Goal: Transaction & Acquisition: Download file/media

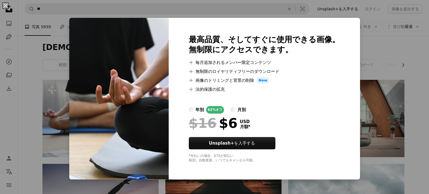
click at [364, 43] on div "An X shape 最高品質、そしてすぐに使用できる画像。 無制限にアクセスできます。 A plus sign 毎月追加されるメンバー限定コンテンツ A p…" at bounding box center [214, 97] width 429 height 194
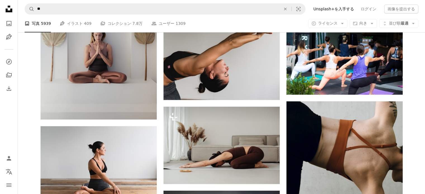
scroll to position [307, 0]
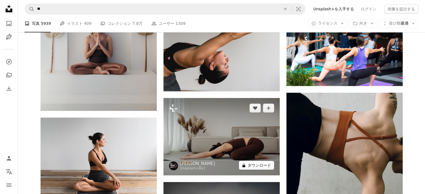
click at [267, 168] on button "A lock ダウンロード" at bounding box center [256, 165] width 35 height 9
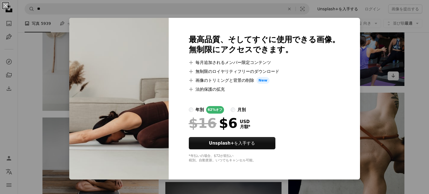
click at [357, 80] on div "An X shape 最高品質、そしてすぐに使用できる画像。 無制限にアクセスできます。 A plus sign 毎月追加されるメンバー限定コンテンツ A p…" at bounding box center [214, 97] width 429 height 194
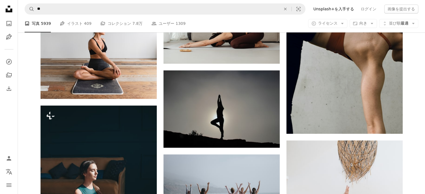
scroll to position [559, 0]
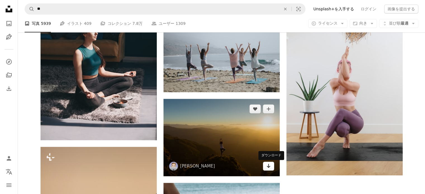
click at [269, 166] on icon "Arrow pointing down" at bounding box center [268, 166] width 4 height 7
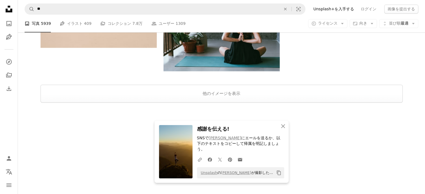
scroll to position [834, 0]
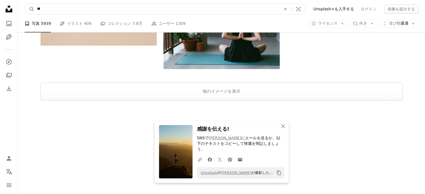
click at [96, 9] on input "**" at bounding box center [156, 9] width 245 height 11
type input "*"
type input "*******"
click button "A magnifying glass" at bounding box center [29, 9] width 9 height 11
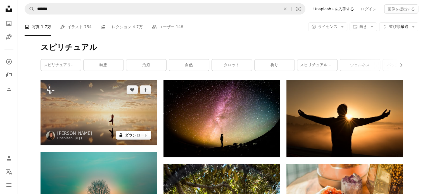
click at [143, 135] on button "A lock ダウンロード" at bounding box center [133, 135] width 35 height 9
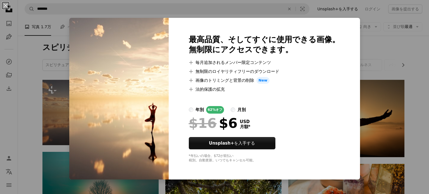
click at [406, 130] on div "An X shape 最高品質、そしてすぐに使用できる画像。 無制限にアクセスできます。 A plus sign 毎月追加されるメンバー限定コンテンツ A p…" at bounding box center [214, 97] width 429 height 194
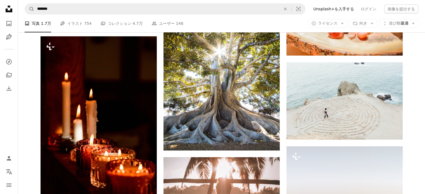
scroll to position [223, 0]
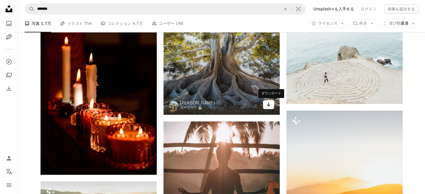
click at [270, 101] on icon "Arrow pointing down" at bounding box center [268, 104] width 4 height 7
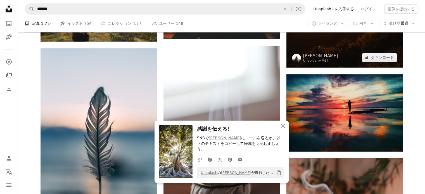
scroll to position [475, 0]
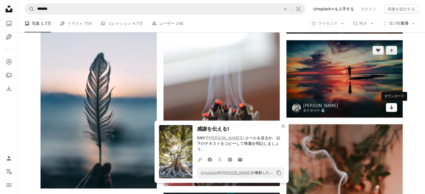
click at [388, 110] on link "Arrow pointing down" at bounding box center [391, 107] width 11 height 9
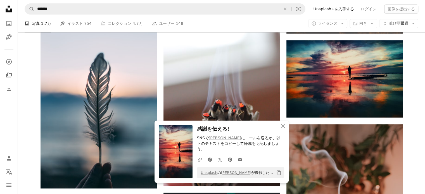
click at [273, 132] on h3 "感謝を伝える!" at bounding box center [240, 129] width 87 height 8
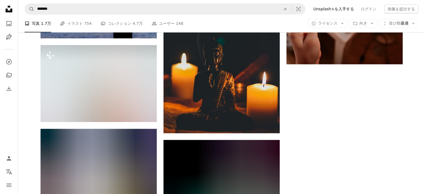
scroll to position [754, 0]
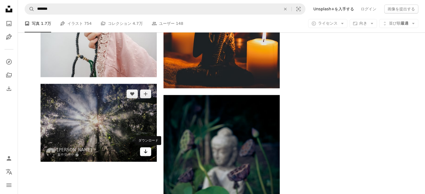
click at [145, 151] on icon "Arrow pointing down" at bounding box center [145, 151] width 4 height 7
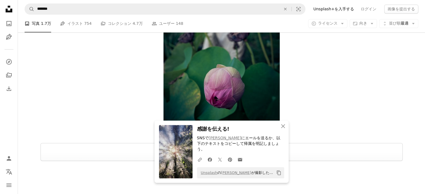
scroll to position [954, 0]
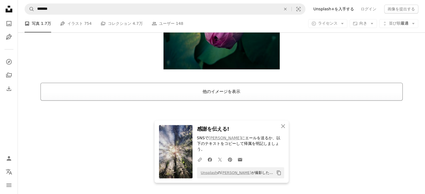
click at [110, 95] on button "他のイメージを表示" at bounding box center [221, 92] width 362 height 18
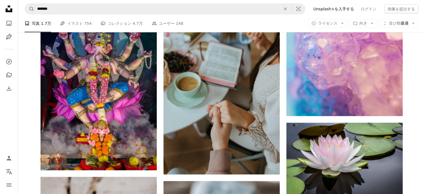
scroll to position [1624, 0]
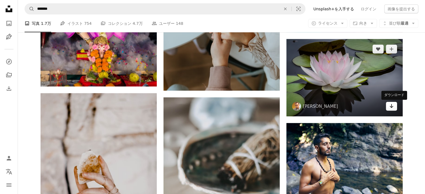
click at [388, 104] on link "Arrow pointing down" at bounding box center [391, 106] width 11 height 9
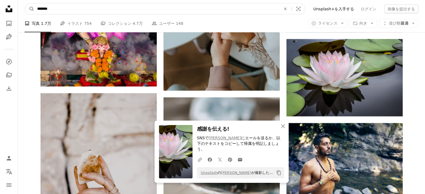
click at [70, 9] on input "*******" at bounding box center [156, 9] width 245 height 11
type input "*"
type input "**"
click button "A magnifying glass" at bounding box center [29, 9] width 9 height 11
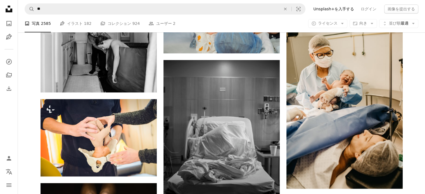
scroll to position [363, 0]
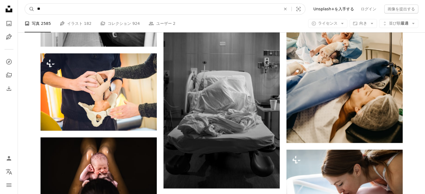
click at [116, 5] on input "**" at bounding box center [156, 9] width 245 height 11
type input "*"
type input "****"
click button "A magnifying glass" at bounding box center [29, 9] width 9 height 11
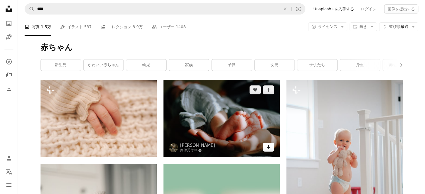
click at [264, 148] on link "Arrow pointing down" at bounding box center [268, 147] width 11 height 9
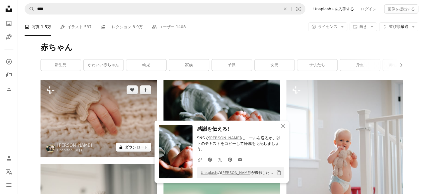
click at [143, 147] on button "A lock ダウンロード" at bounding box center [133, 147] width 35 height 9
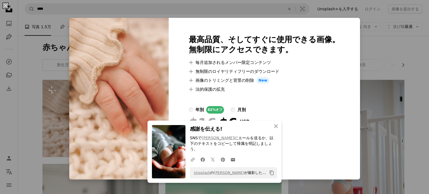
drag, startPoint x: 414, startPoint y: 135, endPoint x: 406, endPoint y: 140, distance: 9.1
click at [414, 136] on div "An X shape 最高品質、そしてすぐに使用できる画像。 無制限にアクセスできます。 A plus sign 毎月追加されるメンバー限定コンテンツ A p…" at bounding box center [214, 97] width 429 height 194
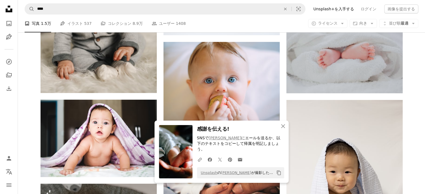
scroll to position [279, 0]
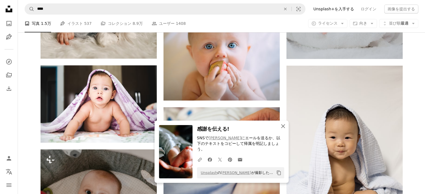
click at [285, 130] on icon "An X shape" at bounding box center [283, 126] width 7 height 7
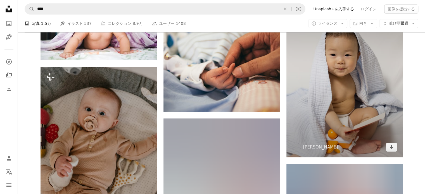
scroll to position [363, 0]
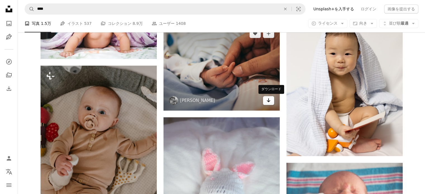
click at [269, 101] on icon "ダウンロード" at bounding box center [268, 100] width 4 height 4
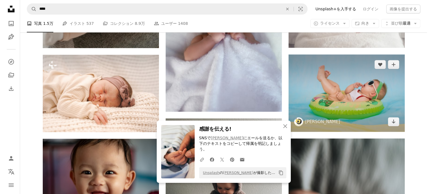
scroll to position [614, 0]
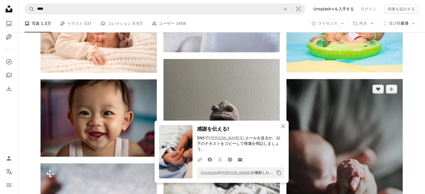
click at [345, 113] on img at bounding box center [344, 166] width 116 height 174
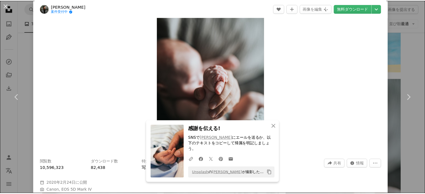
scroll to position [112, 0]
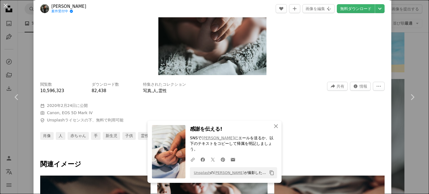
click at [395, 29] on div "An X shape Chevron left Chevron right [PERSON_NAME] 案件受付中 A checkmark inside of…" at bounding box center [214, 97] width 429 height 194
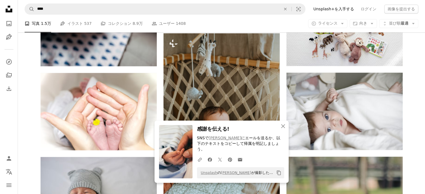
scroll to position [894, 0]
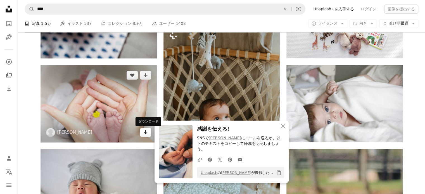
click at [142, 134] on link "Arrow pointing down" at bounding box center [145, 132] width 11 height 9
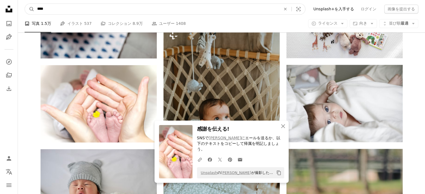
click at [63, 13] on input "****" at bounding box center [156, 9] width 245 height 11
type input "*"
type input "**"
click button "A magnifying glass" at bounding box center [29, 9] width 9 height 11
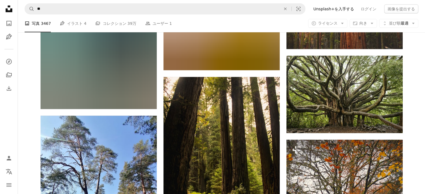
scroll to position [1368, 0]
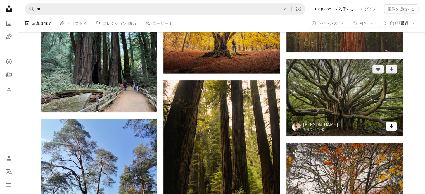
click at [390, 125] on icon "Arrow pointing down" at bounding box center [391, 126] width 4 height 7
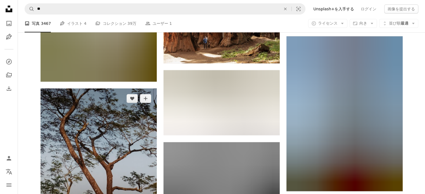
scroll to position [2039, 0]
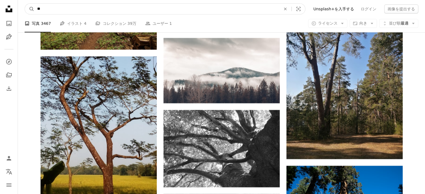
click at [85, 8] on input "**" at bounding box center [156, 9] width 245 height 11
type input "*"
type input "*****"
click button "A magnifying glass" at bounding box center [29, 9] width 9 height 11
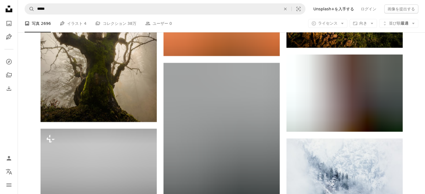
scroll to position [2094, 0]
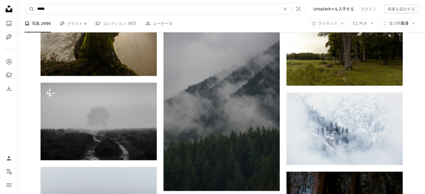
click at [116, 14] on input "*****" at bounding box center [156, 9] width 245 height 11
click at [52, 10] on input "*****" at bounding box center [156, 9] width 245 height 11
type input "*"
click button "A magnifying glass" at bounding box center [29, 9] width 9 height 11
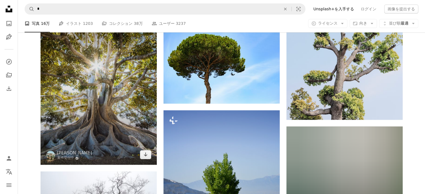
scroll to position [475, 0]
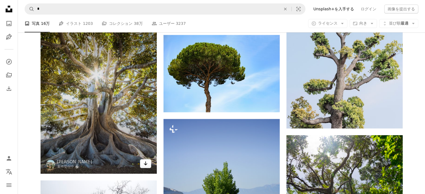
click at [145, 162] on icon "Arrow pointing down" at bounding box center [145, 163] width 4 height 7
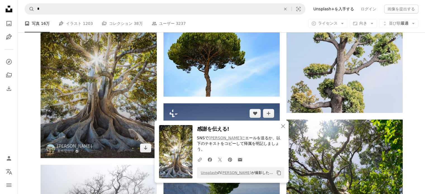
scroll to position [559, 0]
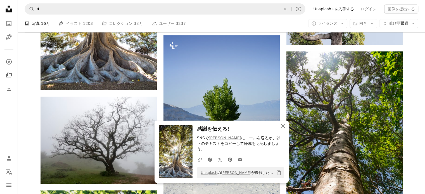
click at [280, 130] on icon "An X shape" at bounding box center [283, 126] width 7 height 7
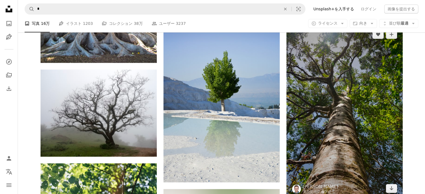
scroll to position [614, 0]
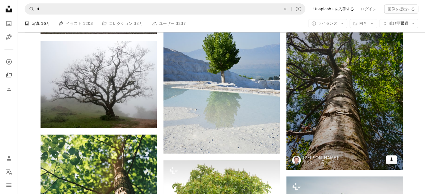
click at [389, 161] on link "Arrow pointing down" at bounding box center [391, 159] width 11 height 9
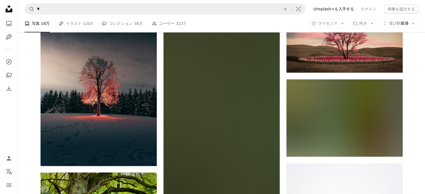
scroll to position [4747, 0]
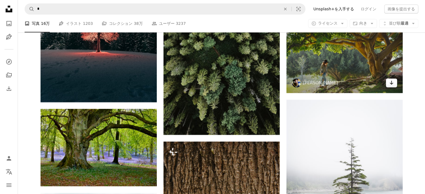
click at [392, 82] on icon "Arrow pointing down" at bounding box center [391, 82] width 4 height 7
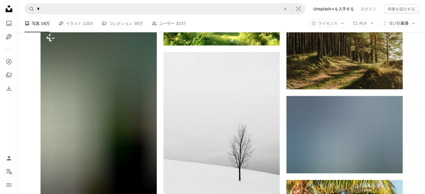
scroll to position [7959, 0]
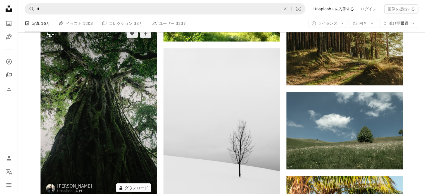
click at [134, 190] on button "A lock ダウンロード" at bounding box center [133, 187] width 35 height 9
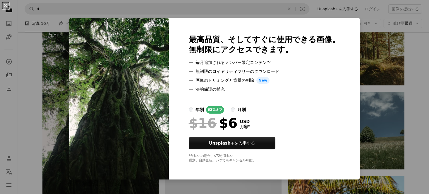
click at [369, 115] on div "An X shape 最高品質、そしてすぐに使用できる画像。 無制限にアクセスできます。 A plus sign 毎月追加されるメンバー限定コンテンツ A p…" at bounding box center [214, 97] width 429 height 194
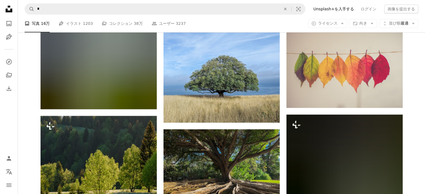
scroll to position [9132, 0]
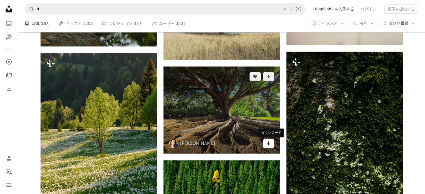
click at [266, 142] on icon "Arrow pointing down" at bounding box center [268, 143] width 4 height 7
